Goal: Task Accomplishment & Management: Use online tool/utility

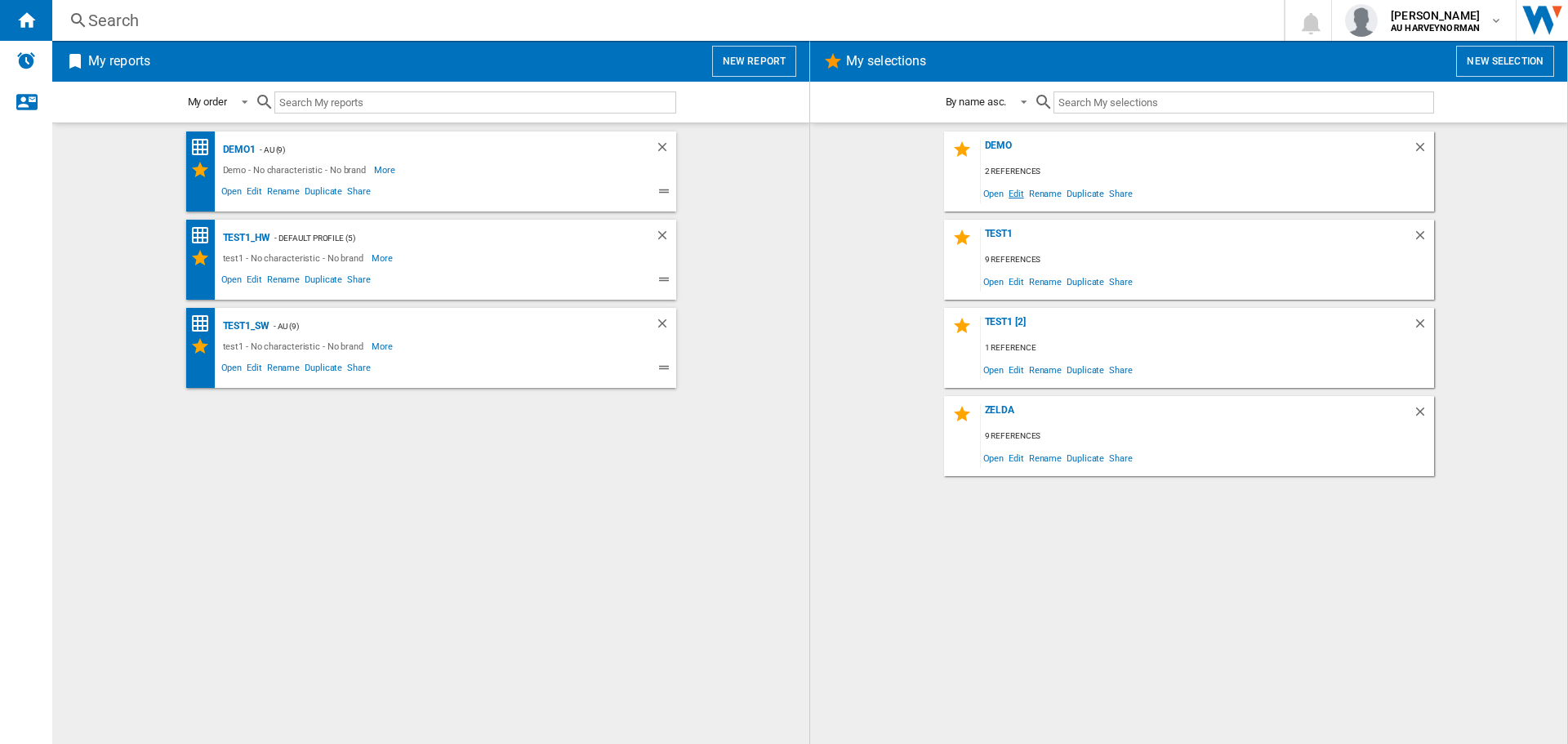
click at [1009, 197] on span "Edit" at bounding box center [1016, 193] width 20 height 22
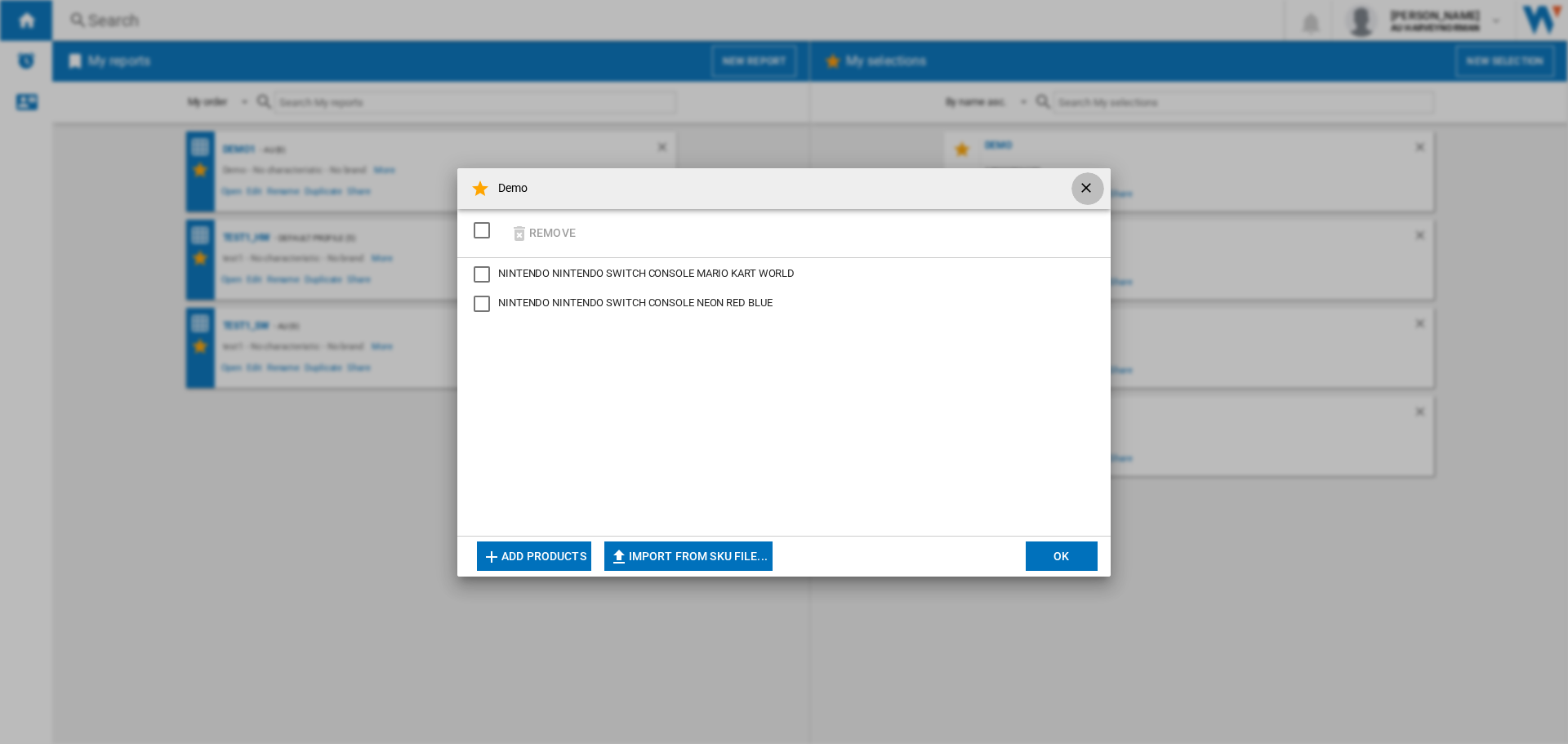
click at [1085, 186] on ng-md-icon "getI18NText('BUTTONS.CLOSE_DIALOG')" at bounding box center [1088, 190] width 20 height 20
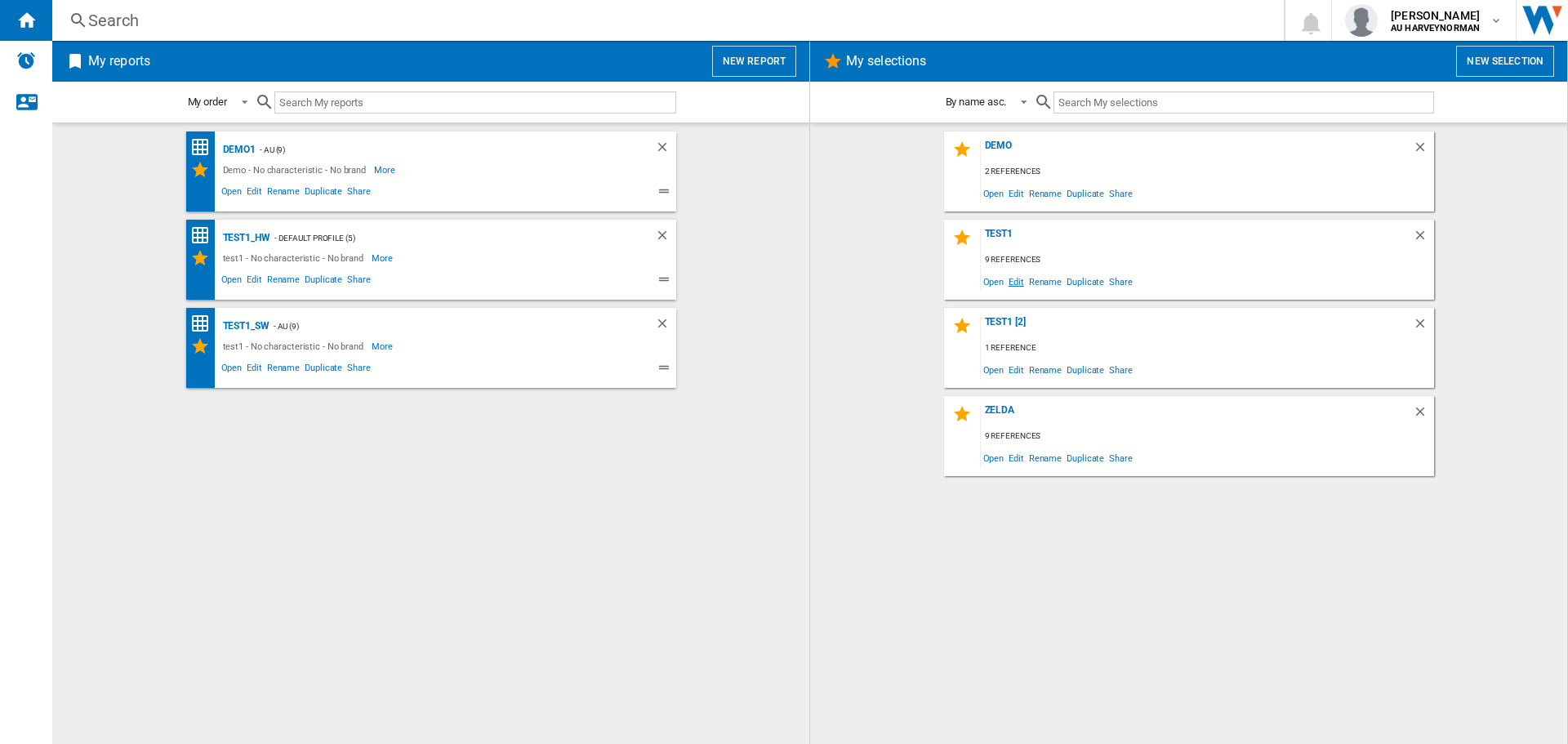
click at [1014, 278] on span "Edit" at bounding box center [1016, 280] width 20 height 22
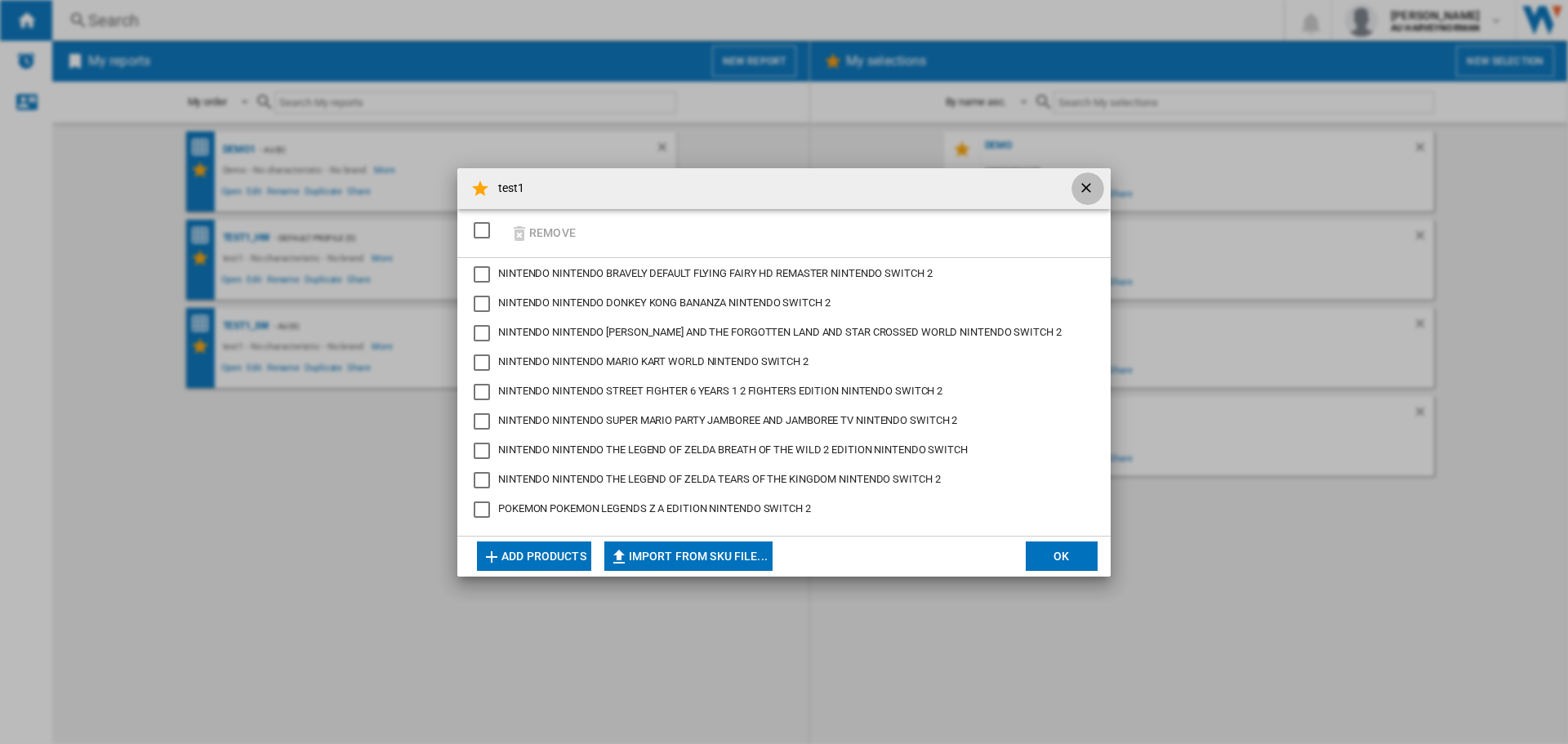
click at [1084, 186] on ng-md-icon "getI18NText('BUTTONS.CLOSE_DIALOG')" at bounding box center [1088, 190] width 20 height 20
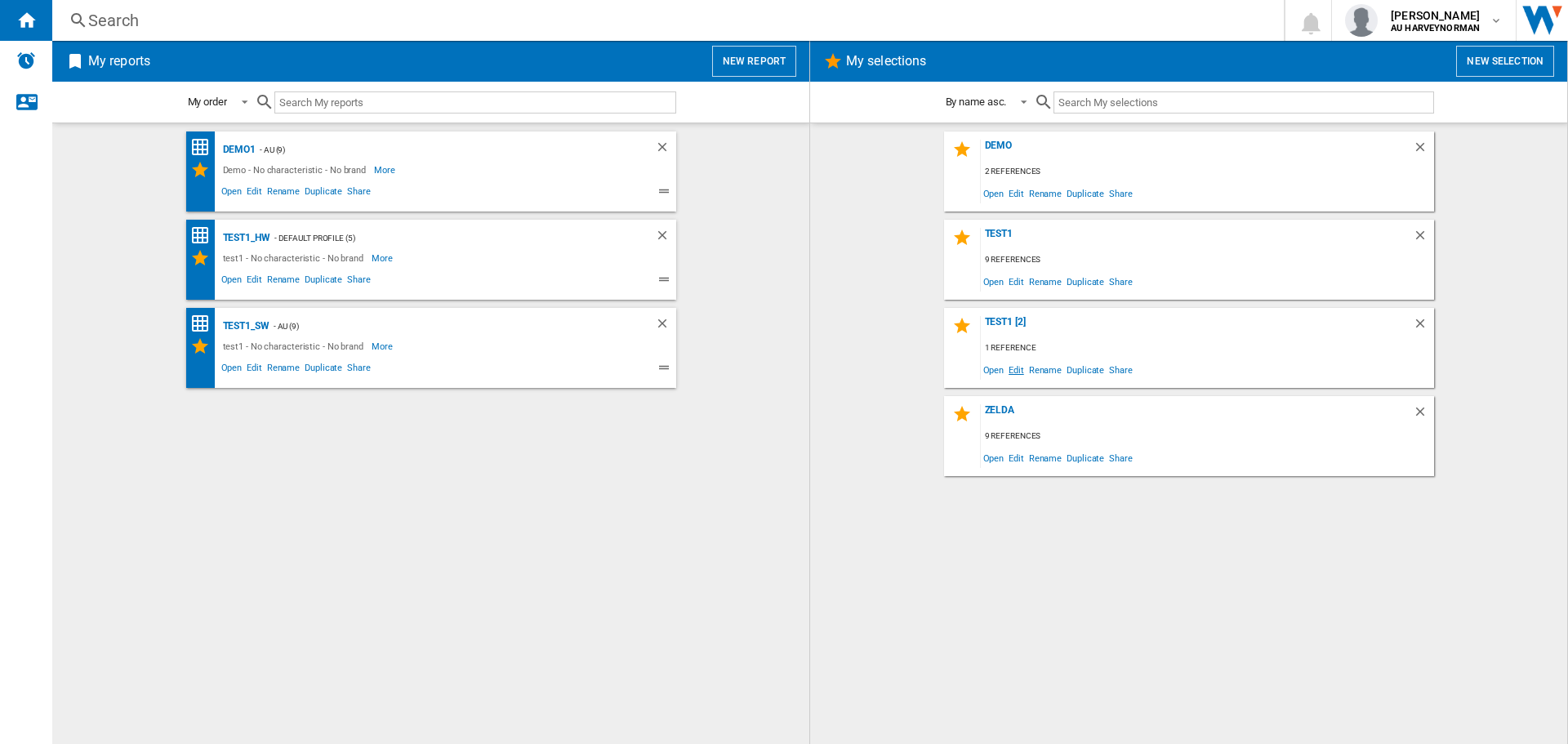
click at [1013, 370] on span "Edit" at bounding box center [1016, 369] width 20 height 22
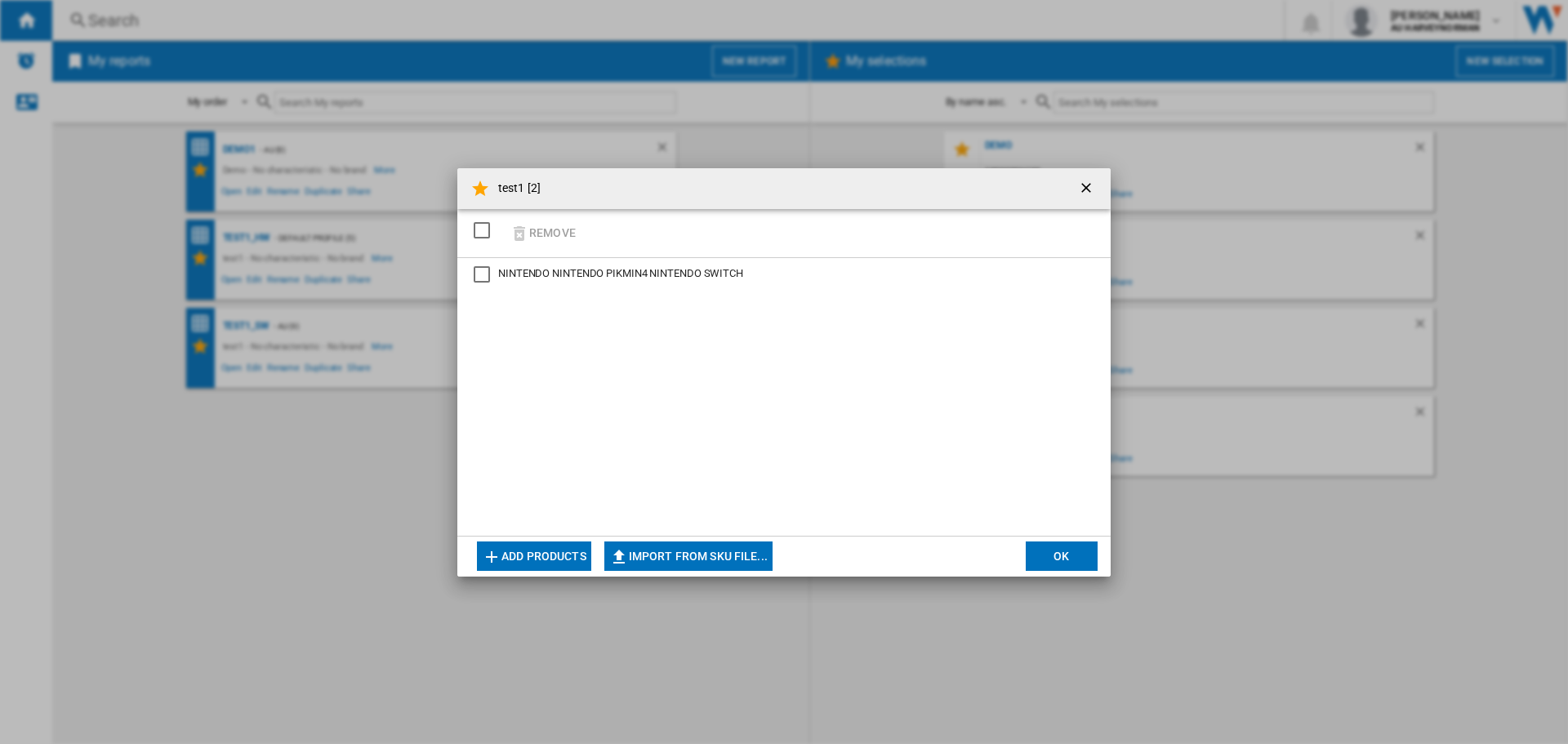
click at [1082, 191] on ng-md-icon "getI18NText('BUTTONS.CLOSE_DIALOG')" at bounding box center [1088, 190] width 20 height 20
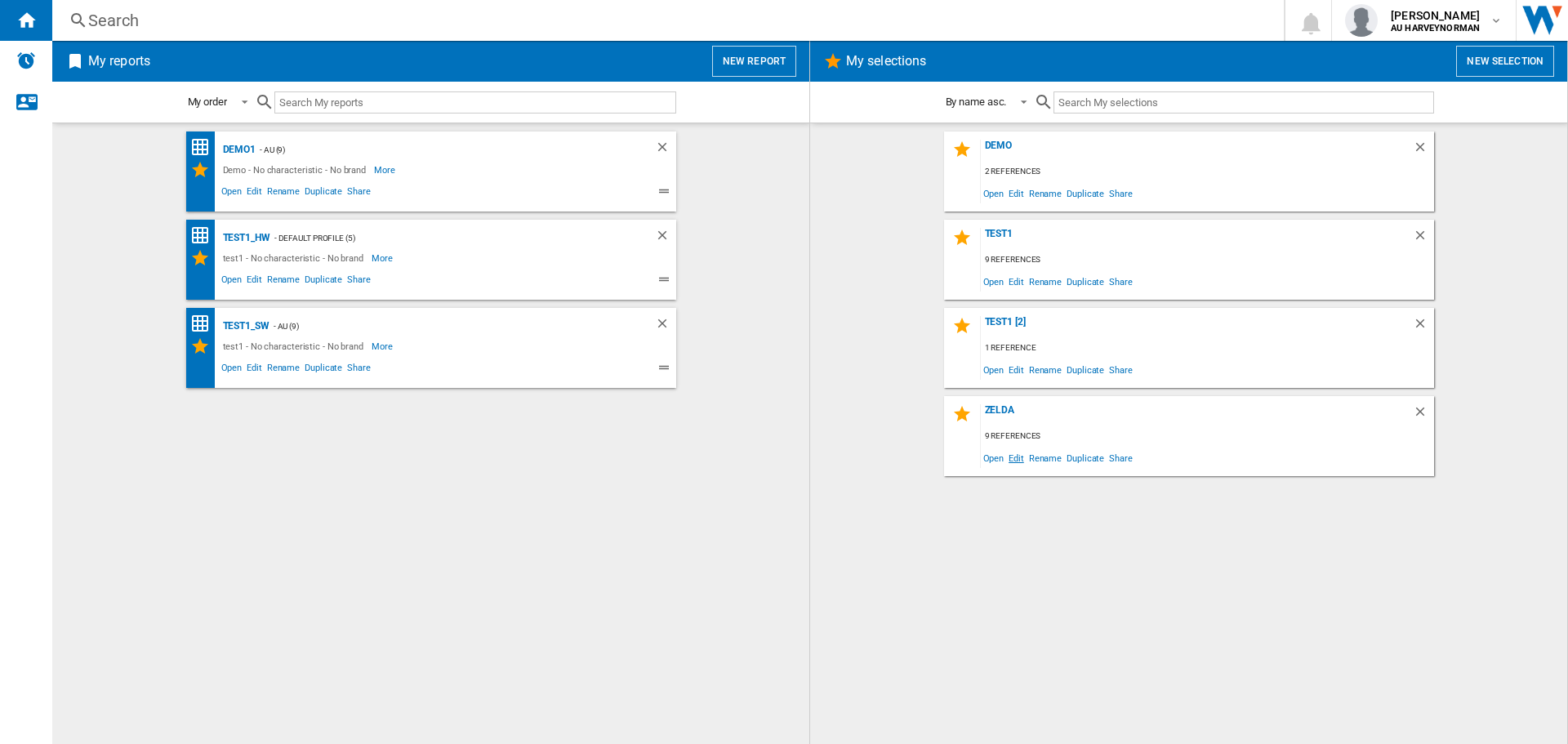
click at [1016, 458] on span "Edit" at bounding box center [1016, 457] width 20 height 22
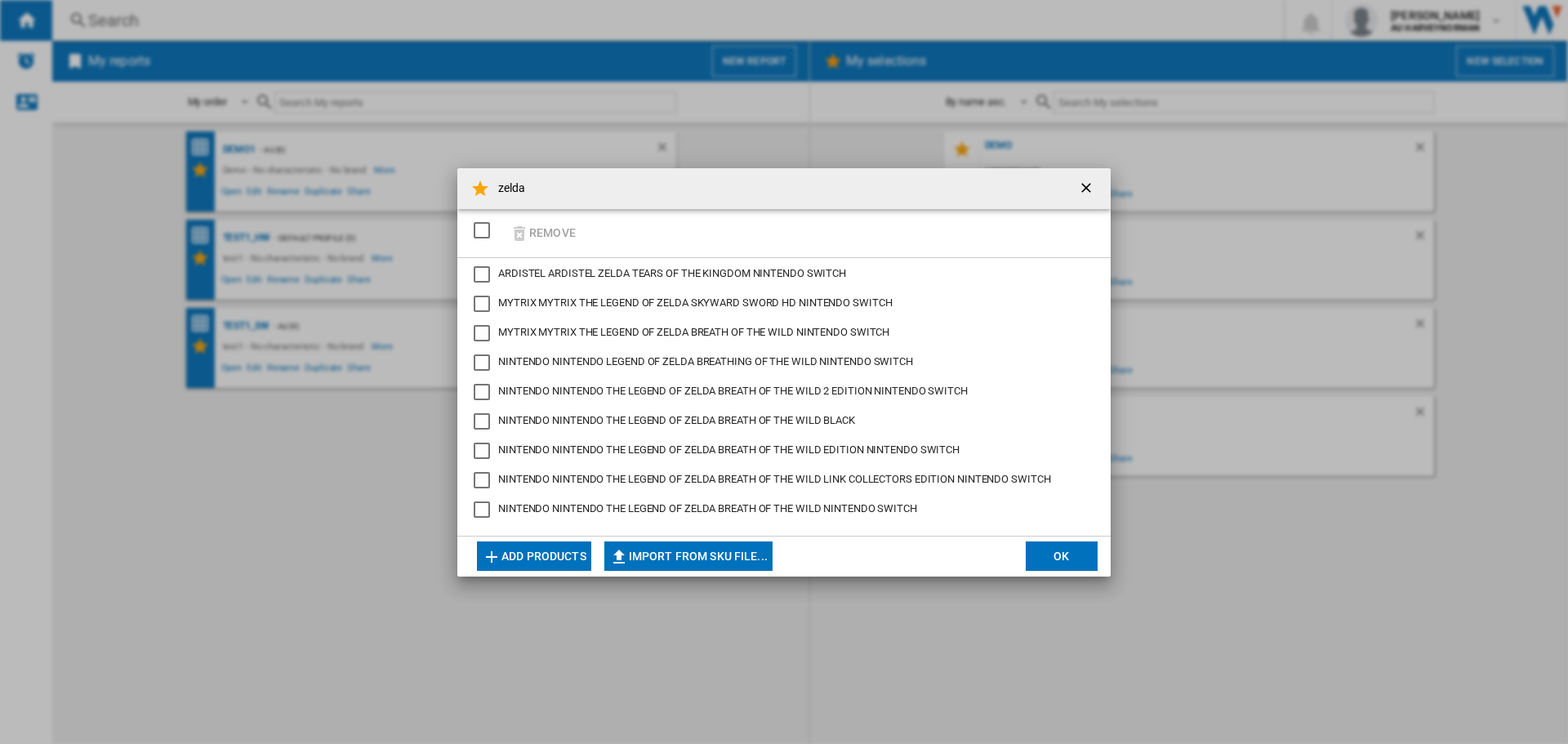
click at [1068, 556] on button "OK" at bounding box center [1062, 556] width 72 height 29
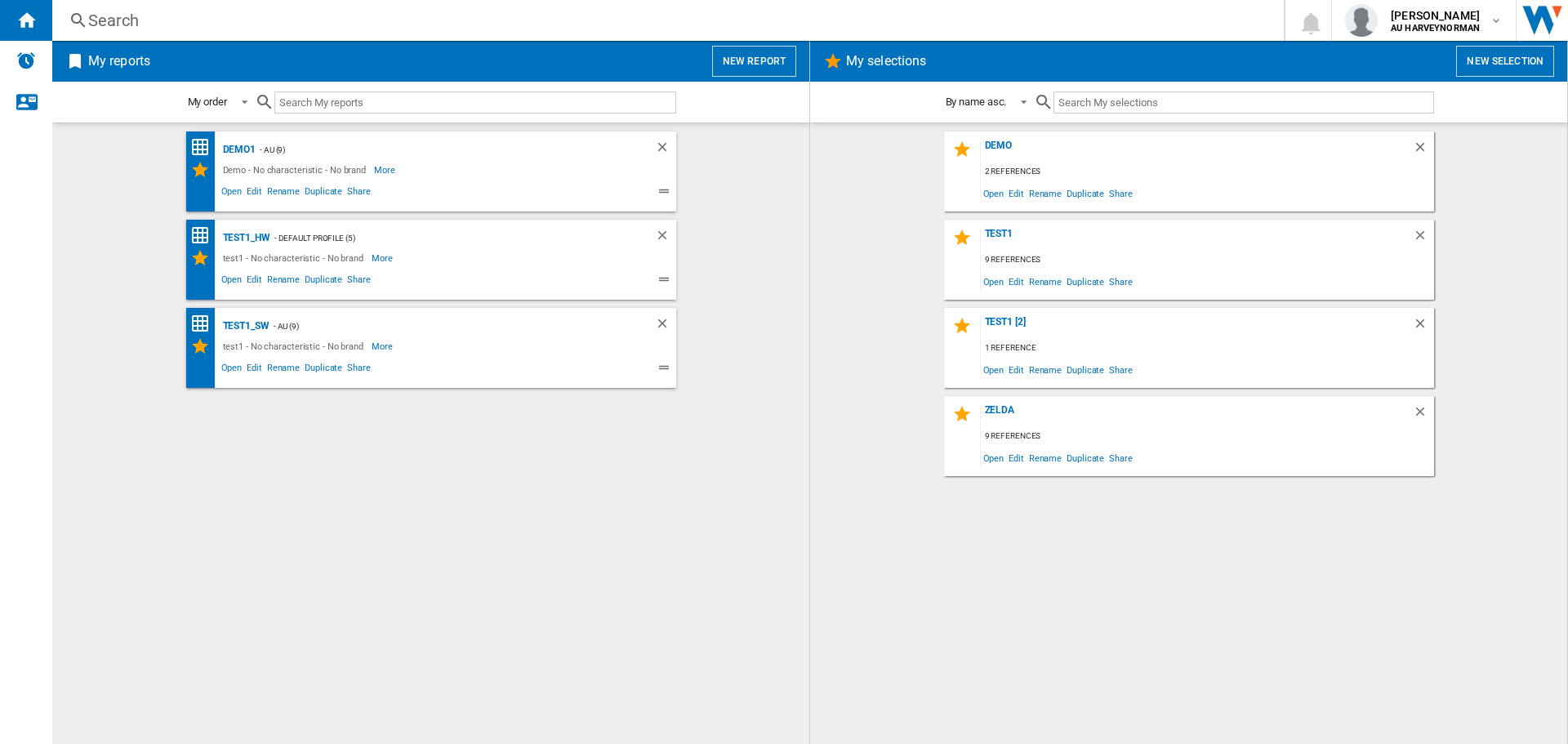
click at [265, 291] on div "test1_HW - Default profile (5) test1 - No characteristic - No brand More Less O…" at bounding box center [431, 260] width 490 height 80
click at [230, 279] on span "Open" at bounding box center [232, 281] width 26 height 20
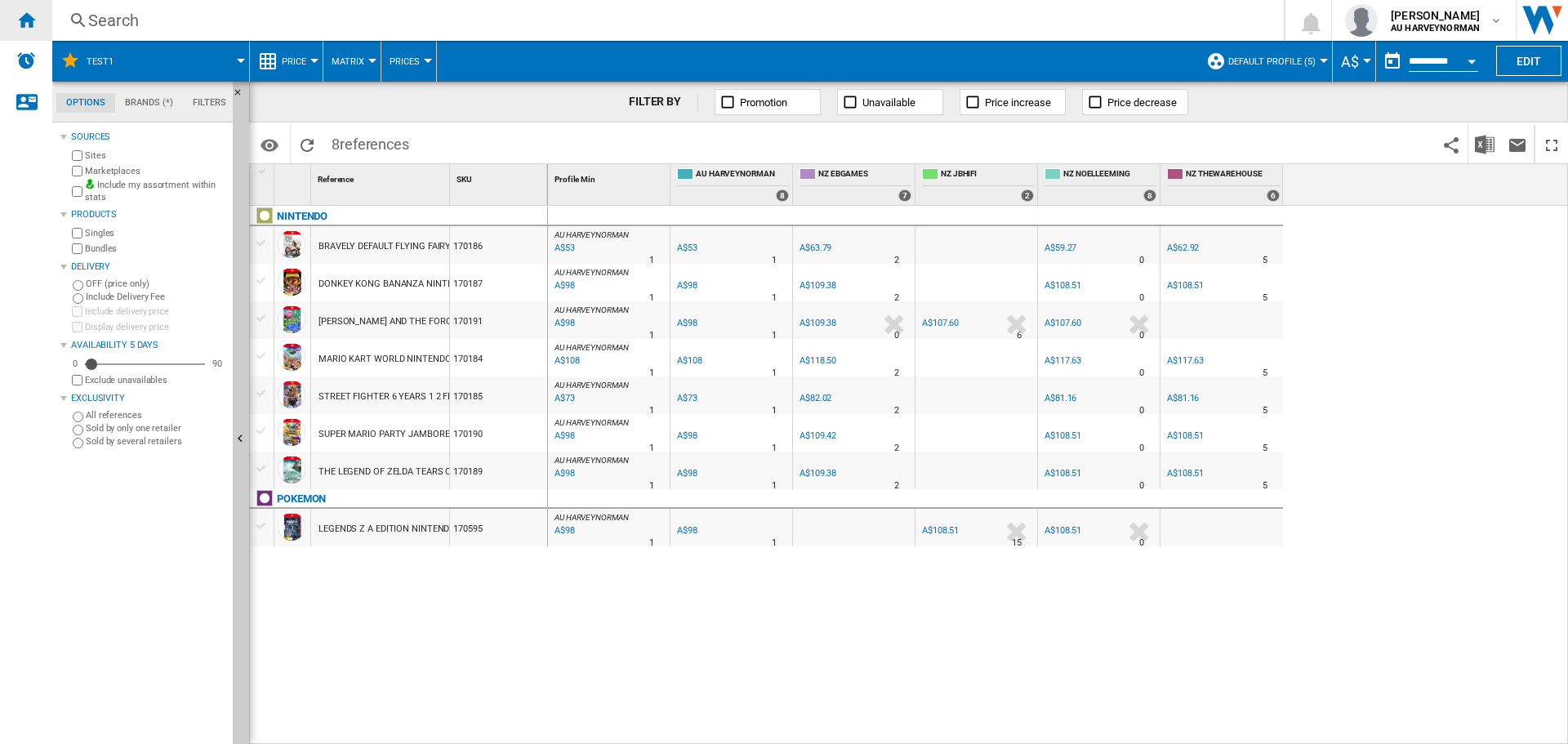
click at [8, 17] on div "Home" at bounding box center [26, 20] width 52 height 41
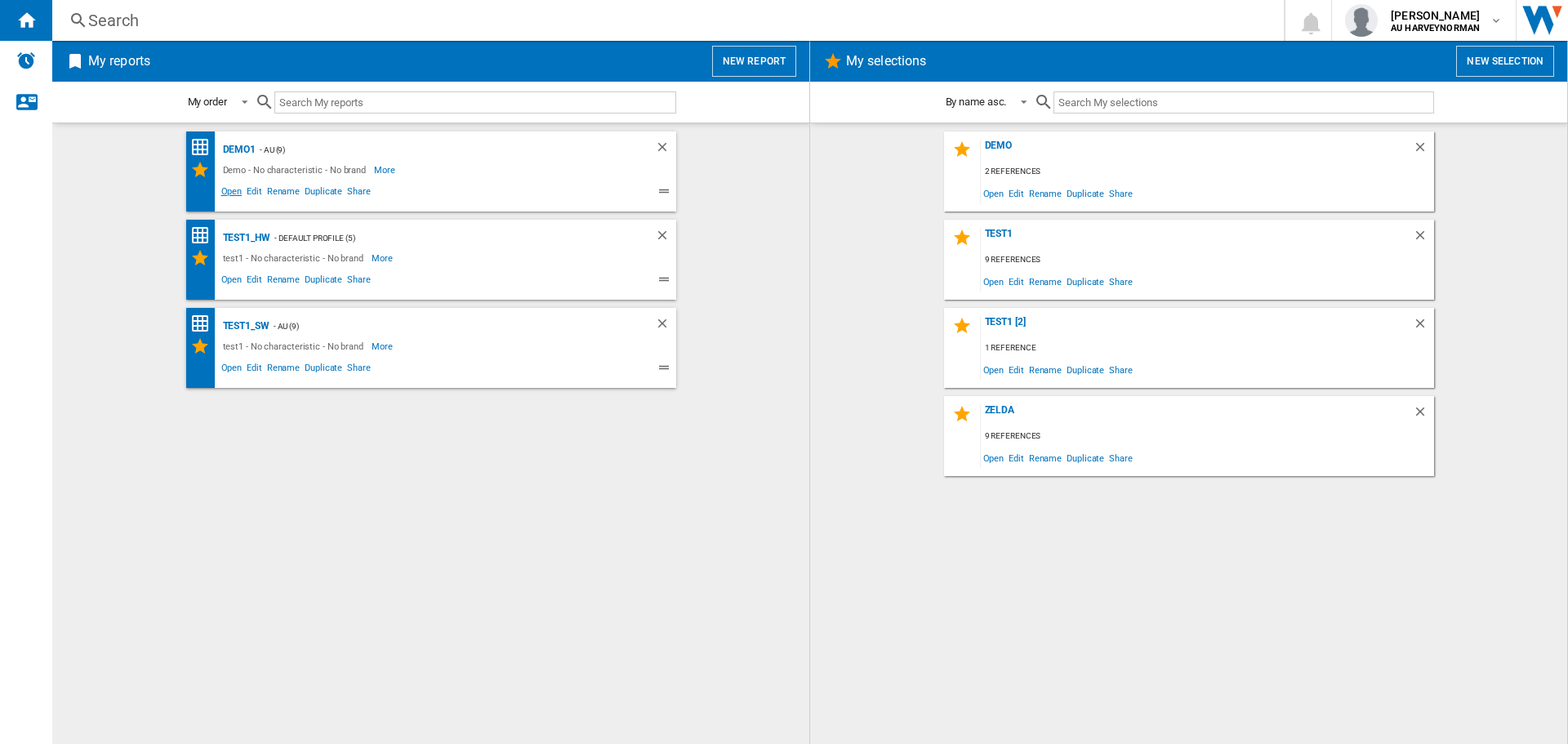
click at [227, 193] on span "Open" at bounding box center [232, 194] width 26 height 20
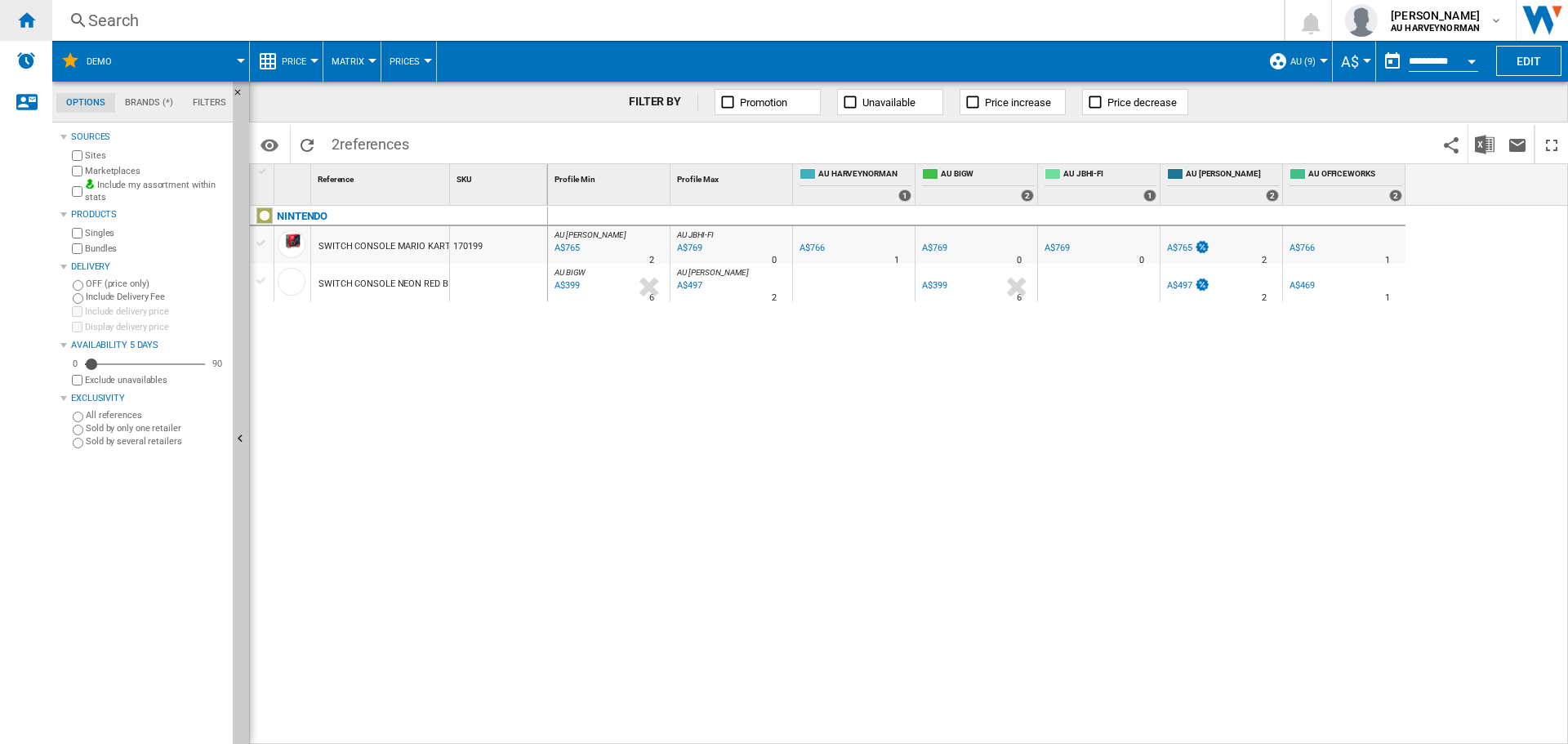
drag, startPoint x: 35, startPoint y: 16, endPoint x: 36, endPoint y: 39, distance: 23.0
click at [34, 16] on ng-md-icon "Home" at bounding box center [26, 20] width 20 height 20
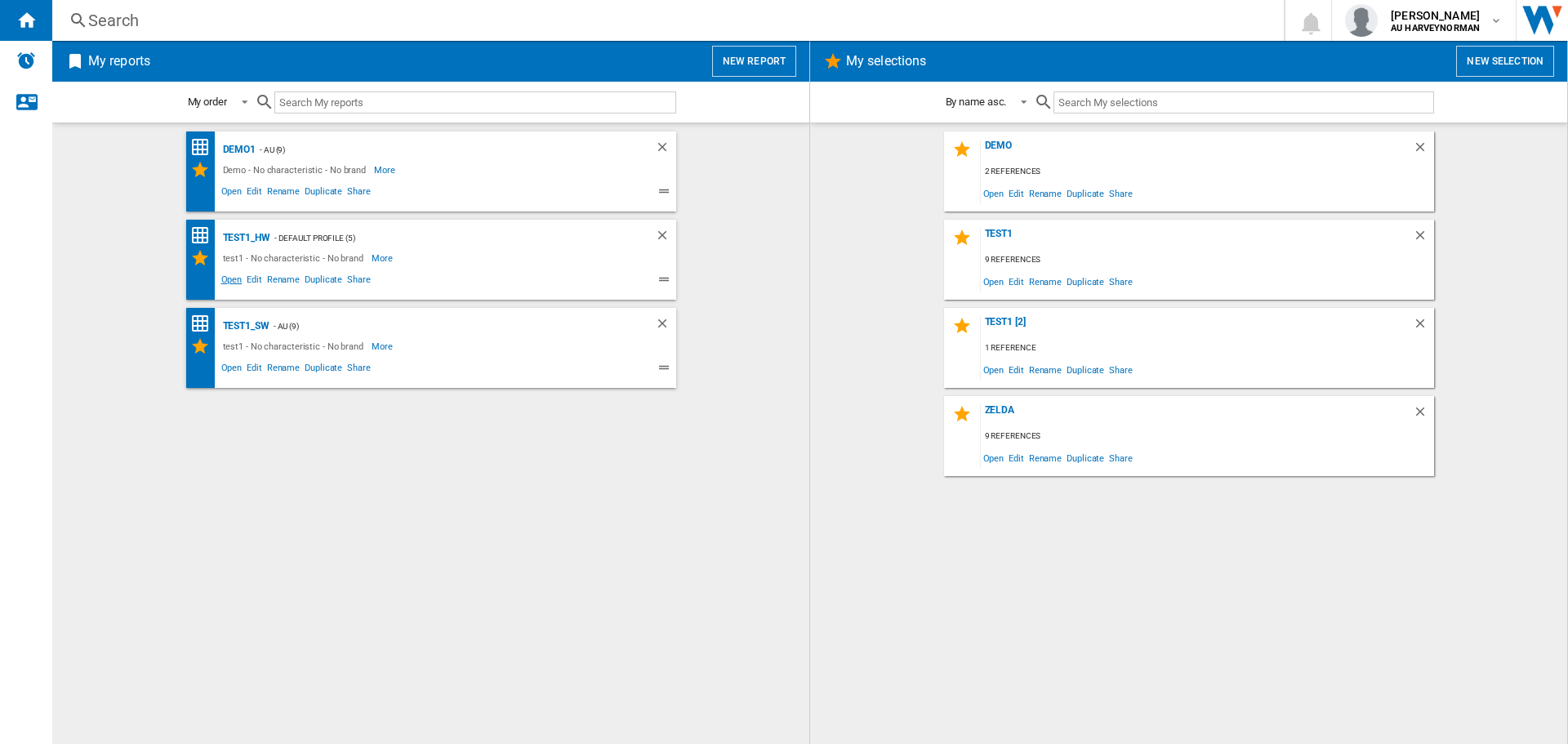
click at [236, 282] on span "Open" at bounding box center [232, 281] width 26 height 20
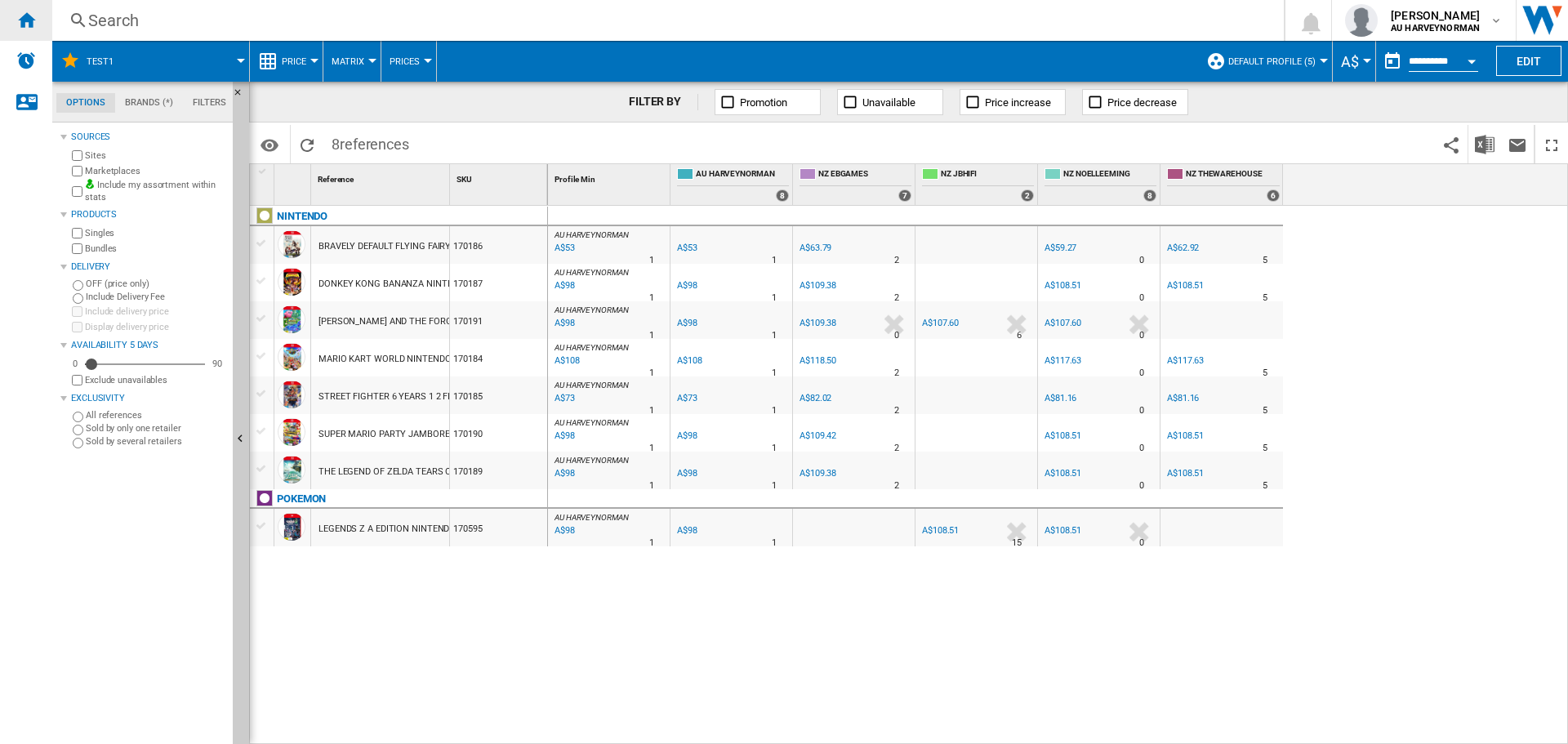
click at [31, 29] on ng-md-icon "Home" at bounding box center [26, 20] width 20 height 20
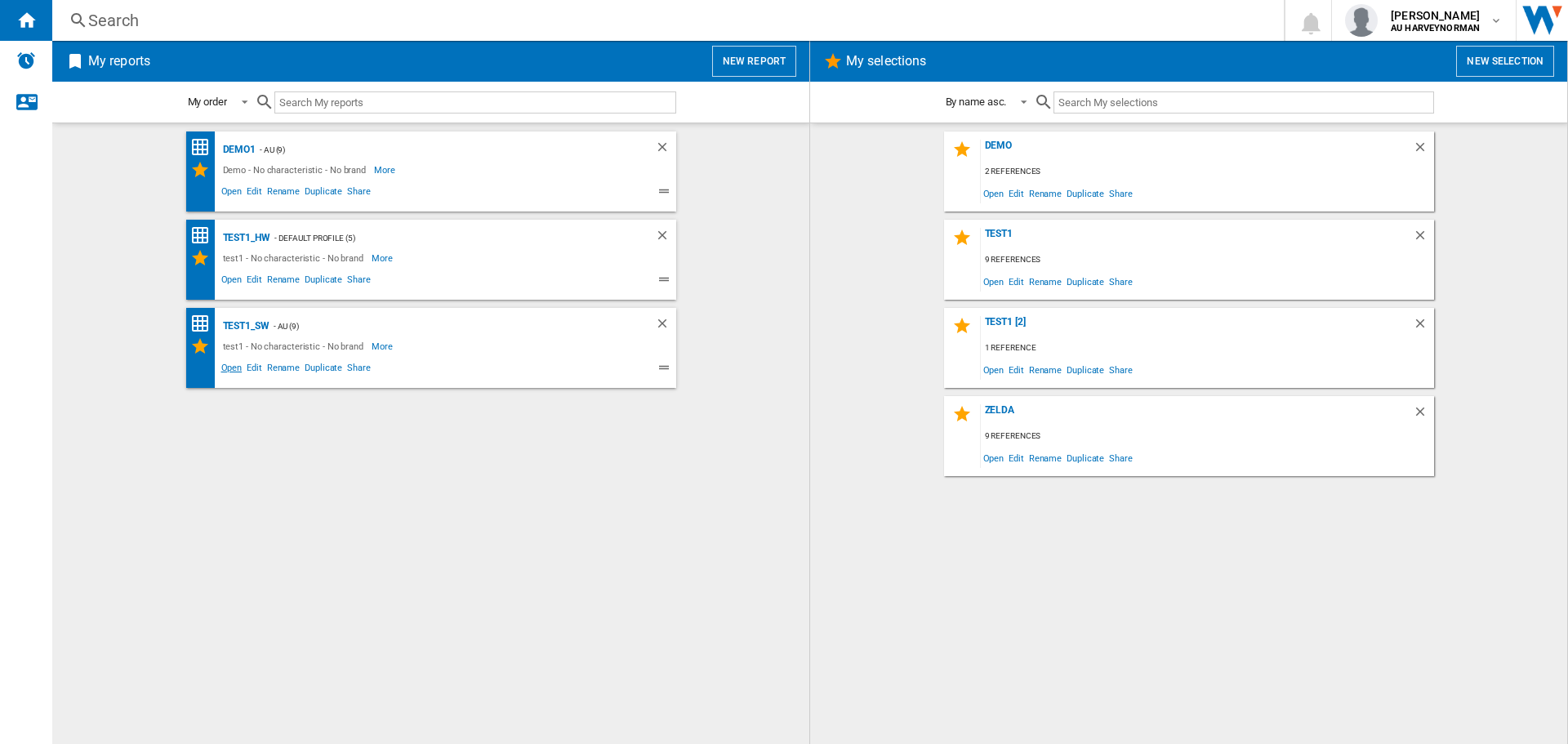
click at [236, 370] on span "Open" at bounding box center [232, 370] width 26 height 20
click at [996, 277] on span "Open" at bounding box center [994, 280] width 26 height 22
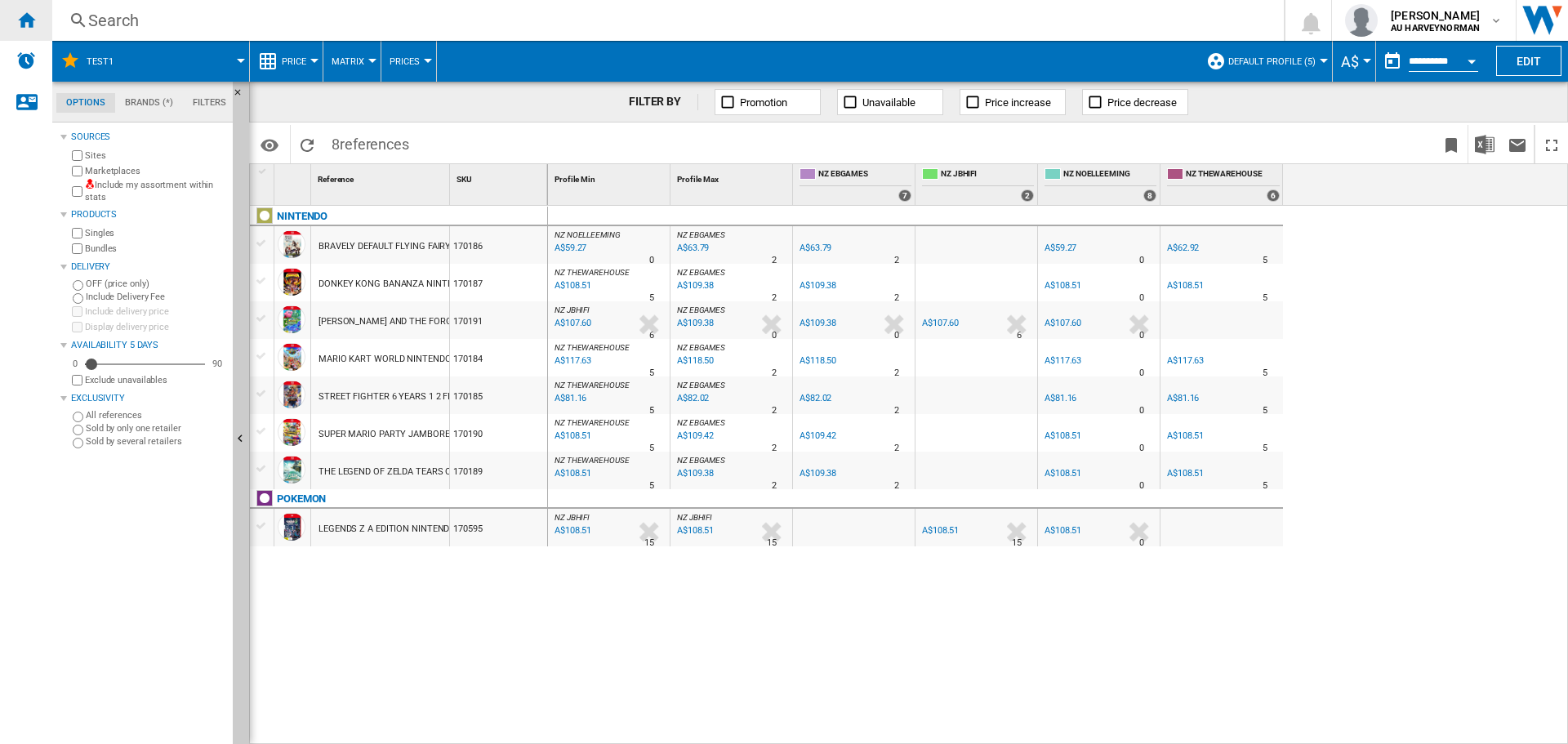
click at [34, 17] on ng-md-icon "Home" at bounding box center [26, 20] width 20 height 20
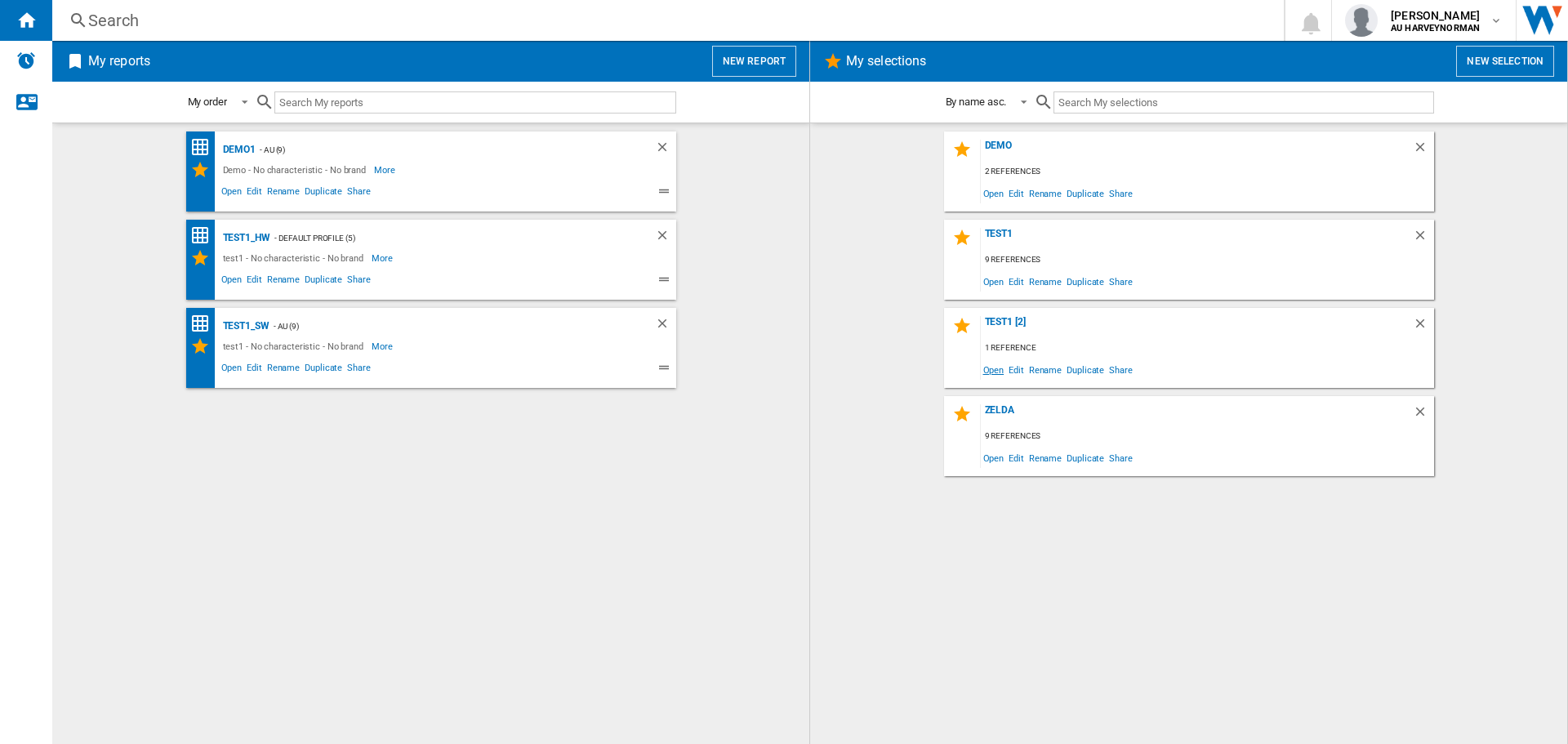
click at [1003, 364] on span "Open" at bounding box center [994, 369] width 26 height 22
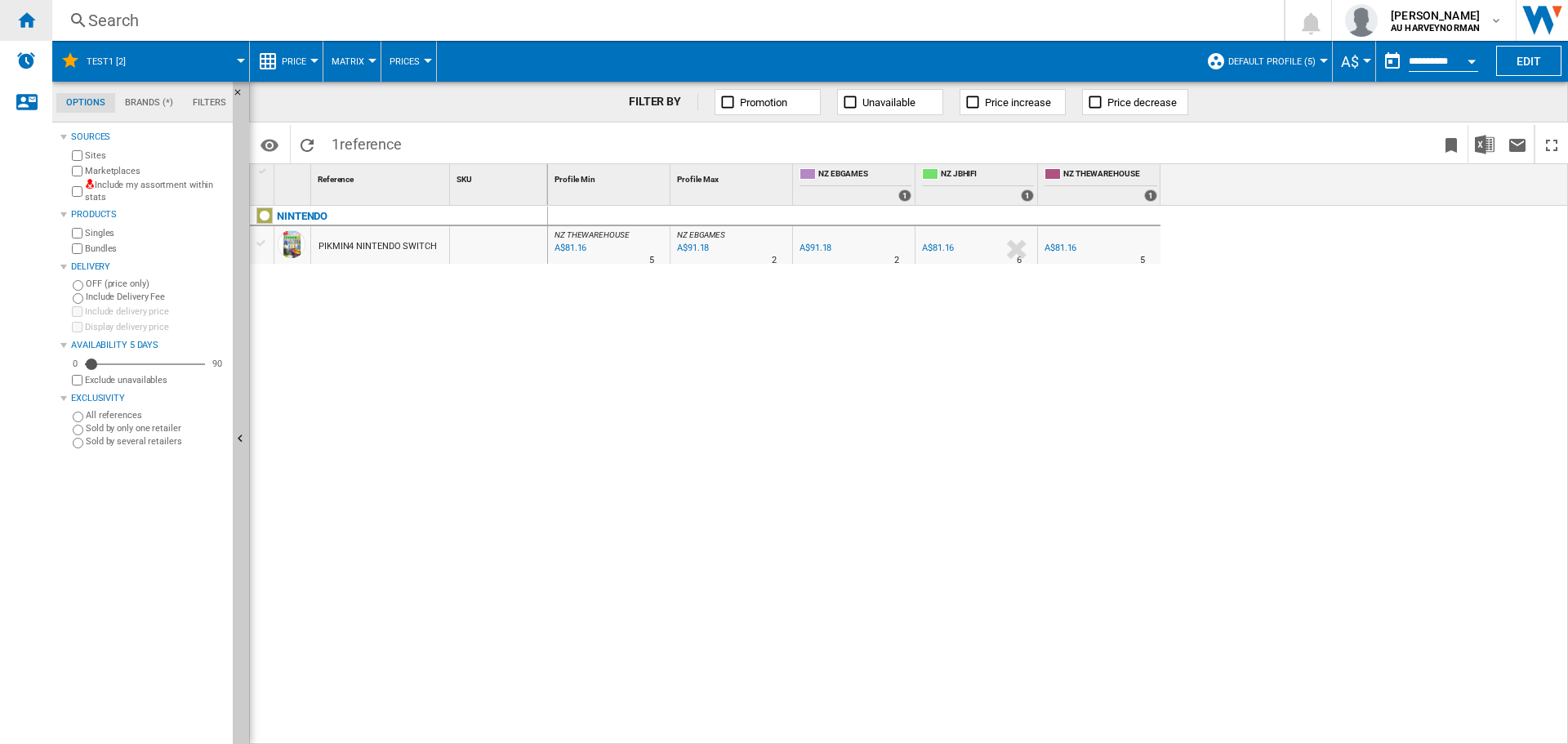
click at [19, 19] on ng-md-icon "Home" at bounding box center [26, 20] width 20 height 20
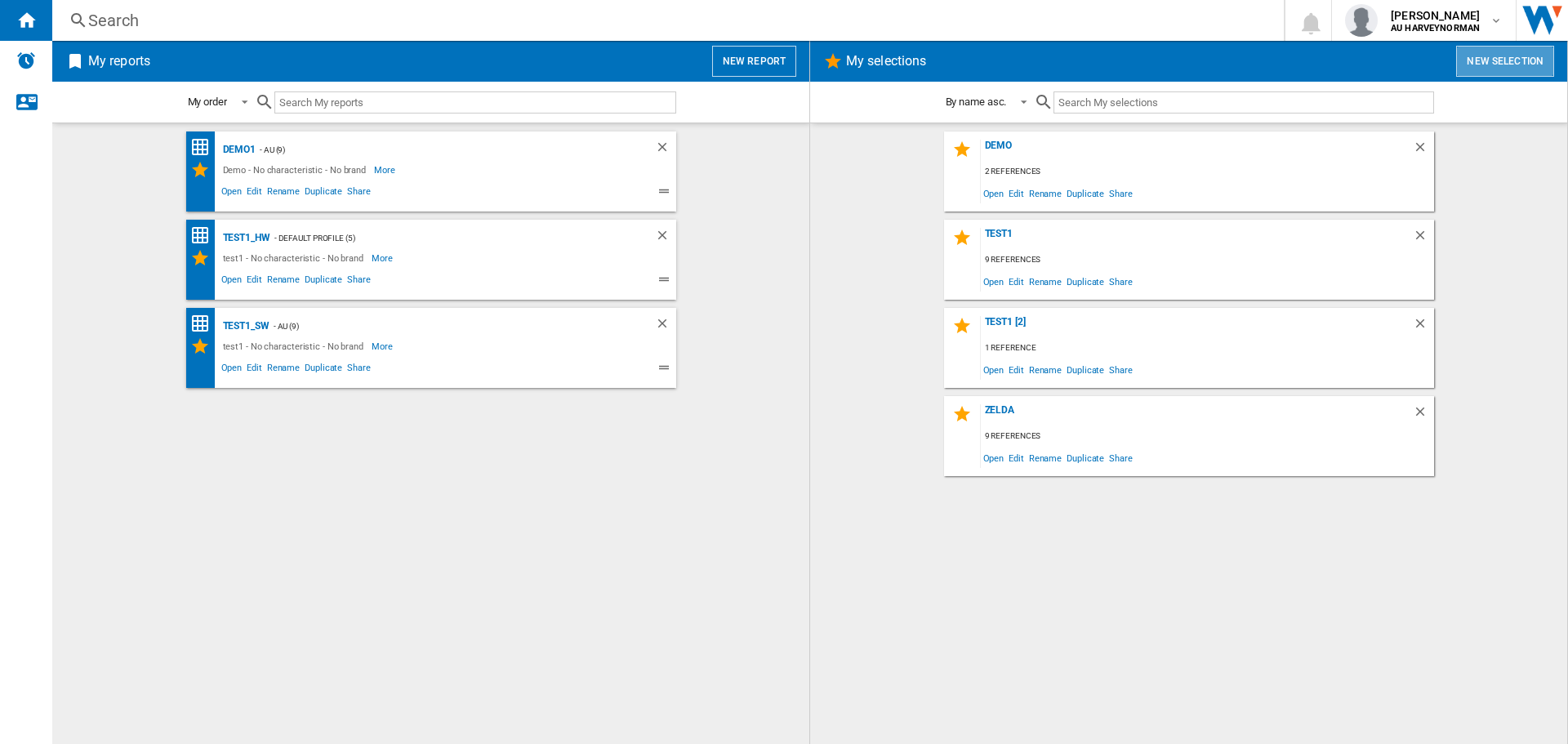
click at [1469, 61] on button "New selection" at bounding box center [1505, 61] width 98 height 31
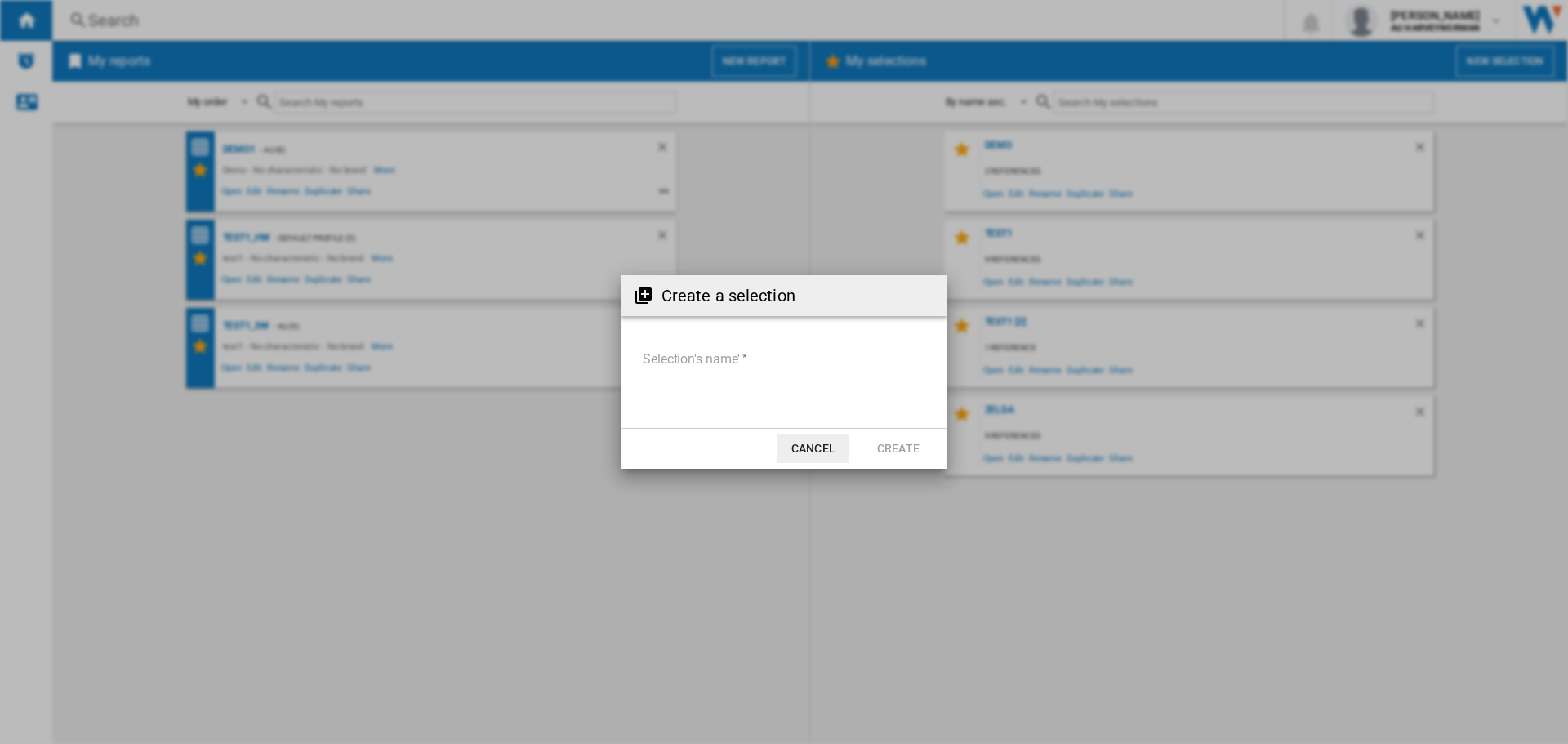
click at [810, 443] on button "Cancel" at bounding box center [814, 448] width 72 height 29
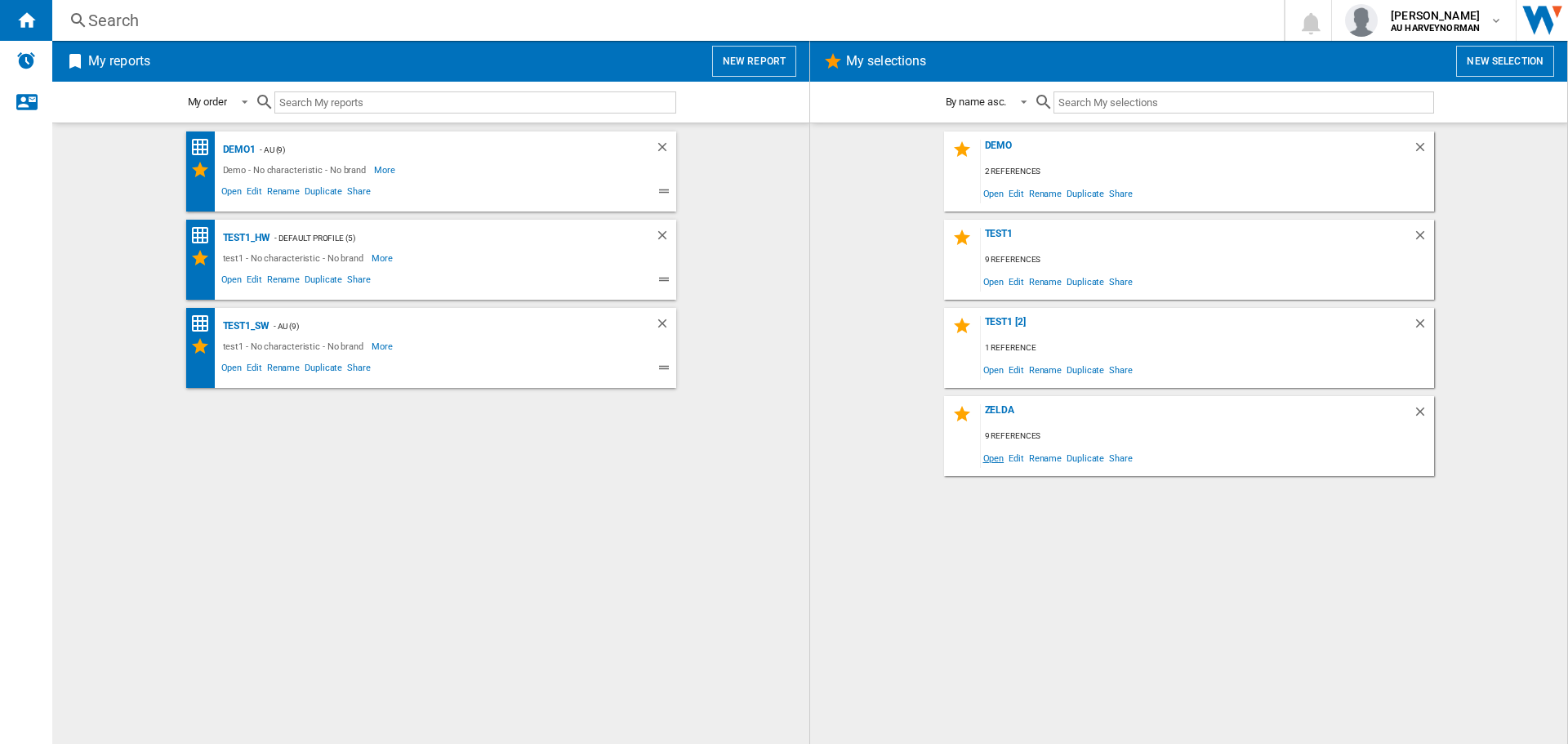
click at [989, 456] on span "Open" at bounding box center [994, 457] width 26 height 22
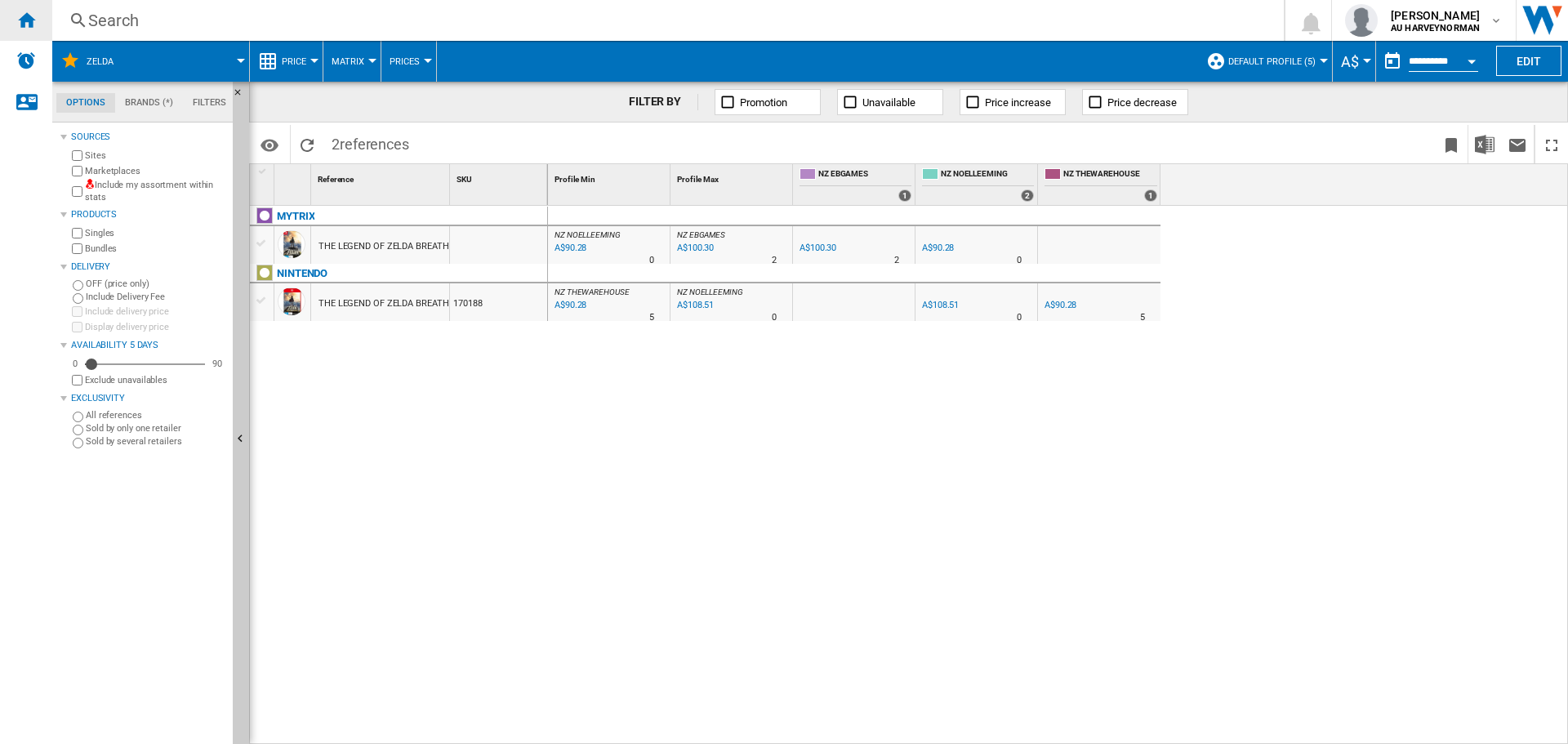
click at [18, 20] on ng-md-icon "Home" at bounding box center [26, 20] width 20 height 20
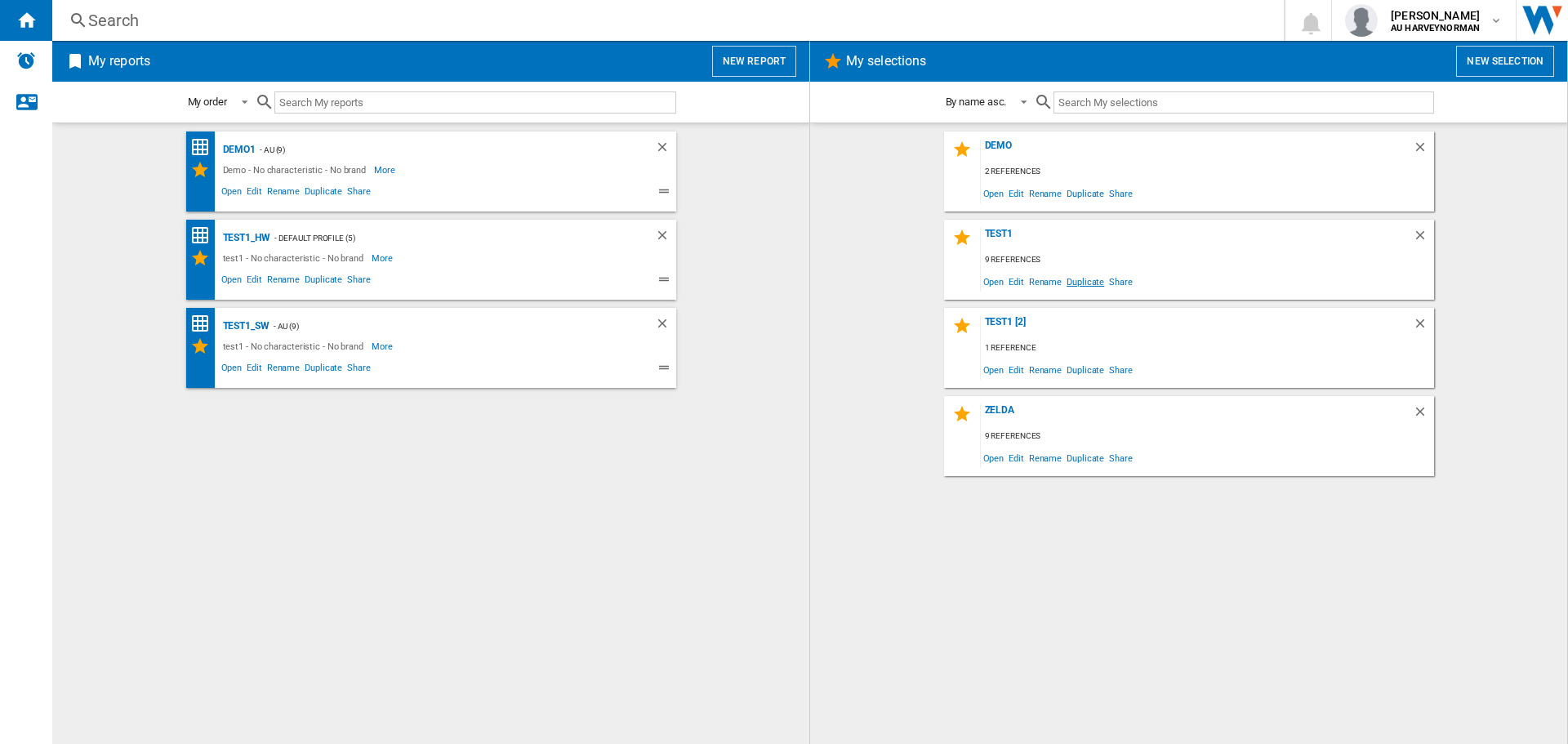
click at [1076, 276] on span "Duplicate" at bounding box center [1085, 280] width 43 height 22
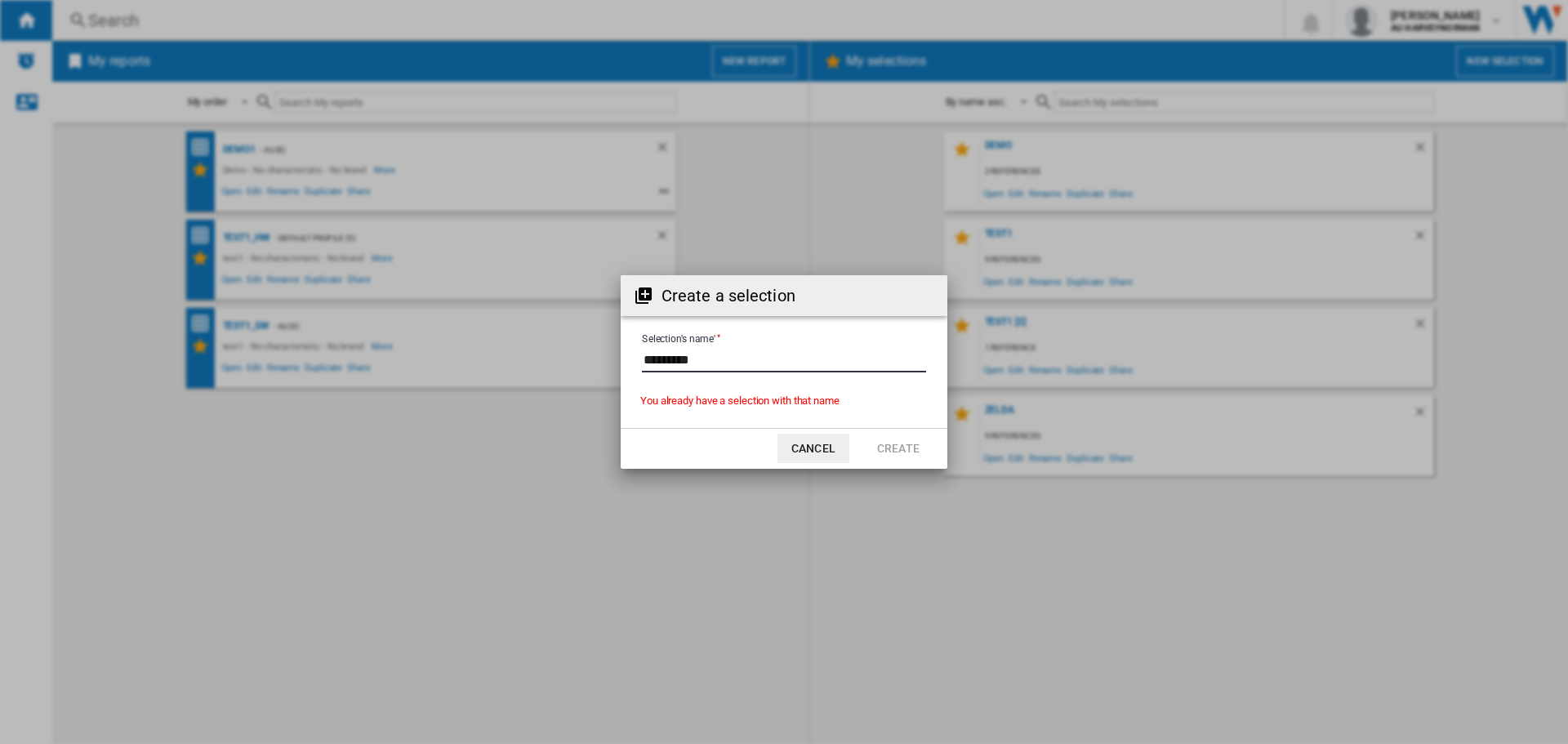
click at [703, 364] on input "Selection's name'" at bounding box center [784, 360] width 284 height 25
type input "*****"
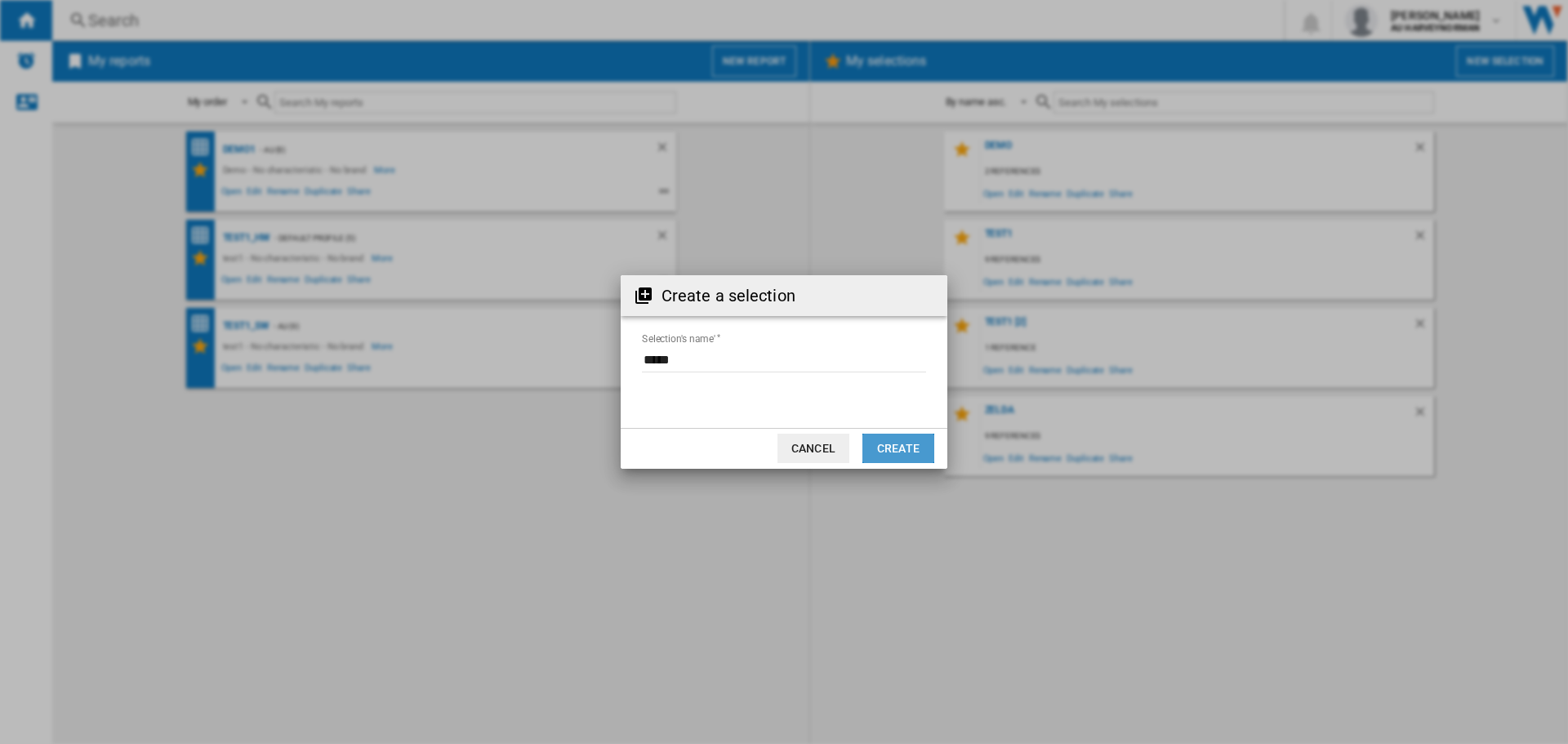
click at [912, 446] on button "Create" at bounding box center [898, 448] width 72 height 29
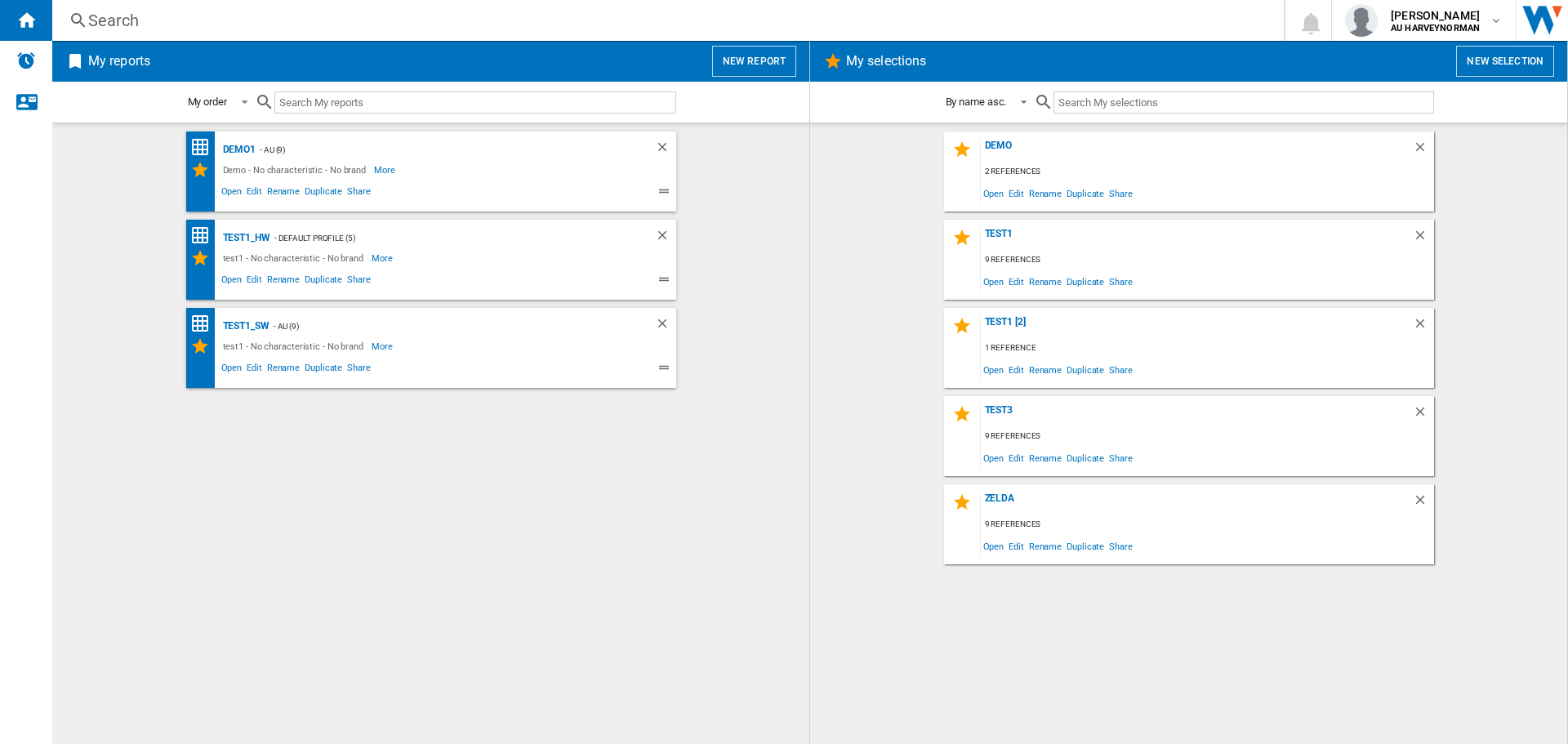
drag, startPoint x: 795, startPoint y: 782, endPoint x: 644, endPoint y: 782, distance: 151.0
